Goal: Task Accomplishment & Management: Use online tool/utility

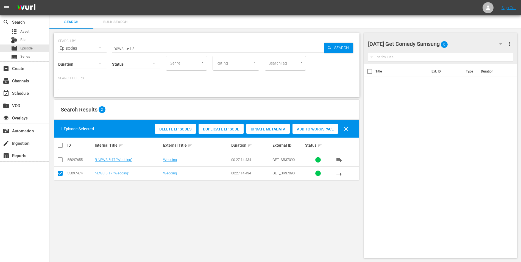
click at [467, 44] on div "[DATE] Get Comedy Samsung 0" at bounding box center [438, 43] width 140 height 15
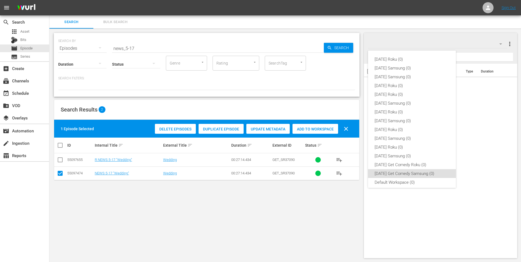
scroll to position [3, 0]
click at [467, 44] on div "[DATE] Roku (0) [DATE] Samsung (0) [DATE] Samsung (0) [DATE] Roku (0) [DATE] Ro…" at bounding box center [260, 131] width 521 height 262
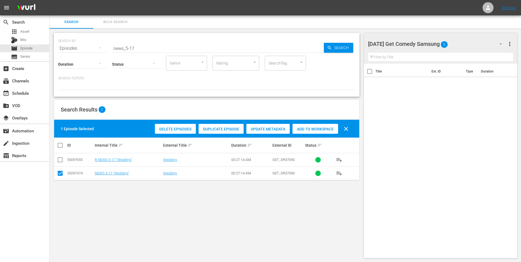
click at [316, 129] on span "Add to Workspace" at bounding box center [316, 129] width 46 height 4
click at [460, 43] on div "[DATE] Get Comedy Samsung 1" at bounding box center [438, 43] width 140 height 15
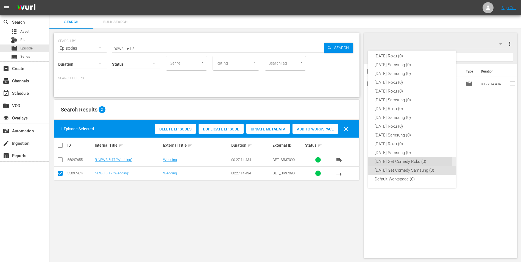
click at [407, 162] on div "[DATE] Get Comedy Roku (0)" at bounding box center [412, 161] width 75 height 9
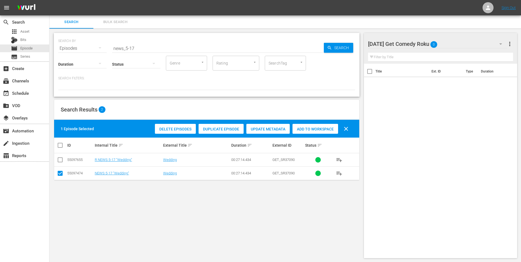
click at [61, 175] on input "checkbox" at bounding box center [60, 174] width 7 height 7
checkbox input "false"
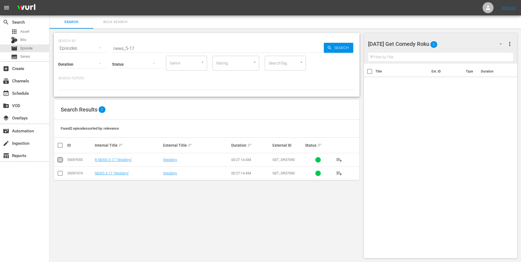
click at [57, 160] on input "checkbox" at bounding box center [60, 161] width 7 height 7
checkbox input "true"
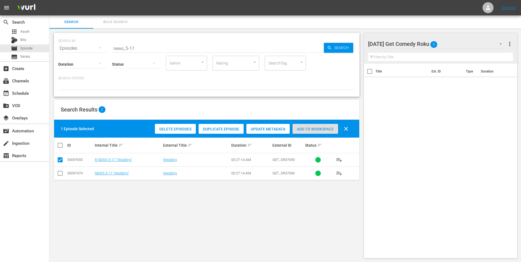
click at [314, 126] on div "Add to Workspace" at bounding box center [316, 129] width 46 height 10
click at [372, 205] on div "Title Ext. ID Type Duration R NEWS 5-17 "Wedding" Wedding GET_SR37090 movie 00:…" at bounding box center [441, 160] width 154 height 192
click at [455, 46] on div "[DATE] Get Comedy Roku 1" at bounding box center [438, 43] width 140 height 15
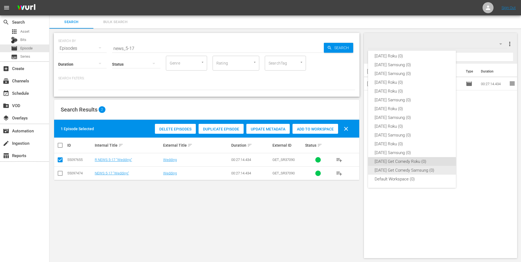
click at [398, 169] on div "[DATE] Get Comedy Samsung (0)" at bounding box center [412, 170] width 75 height 9
